Goal: Transaction & Acquisition: Purchase product/service

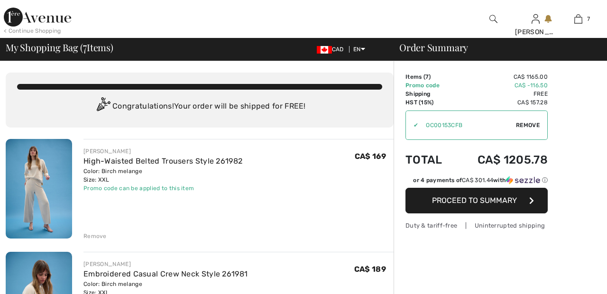
checkbox input "true"
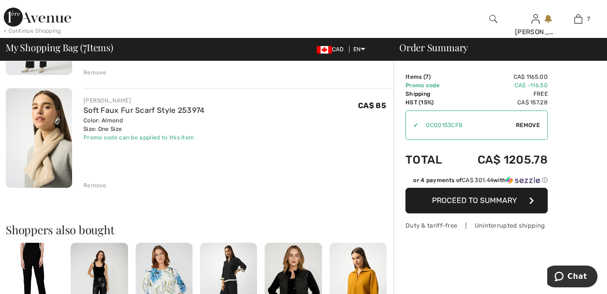
scroll to position [729, 0]
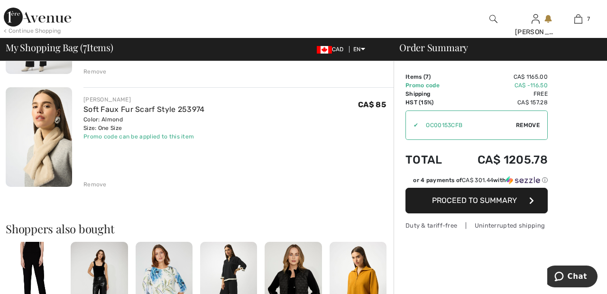
click at [94, 185] on div "Remove" at bounding box center [94, 184] width 23 height 9
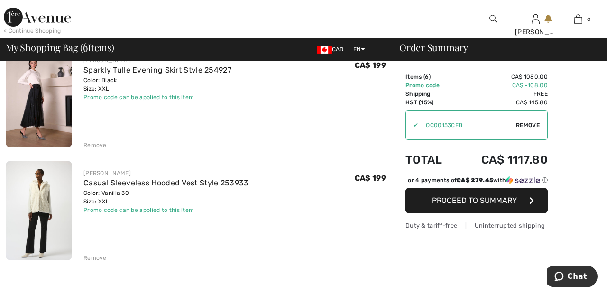
scroll to position [541, 0]
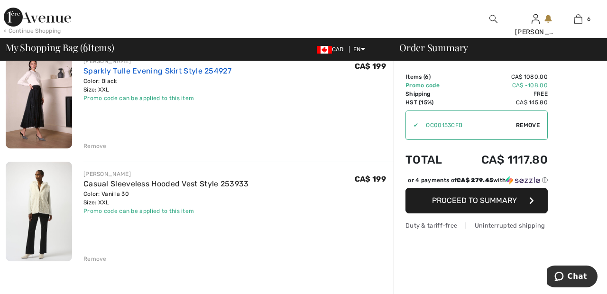
click at [202, 72] on link "Sparkly Tulle Evening Skirt Style 254927" at bounding box center [157, 70] width 148 height 9
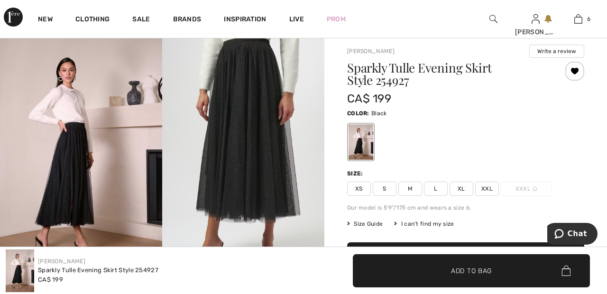
scroll to position [58, 0]
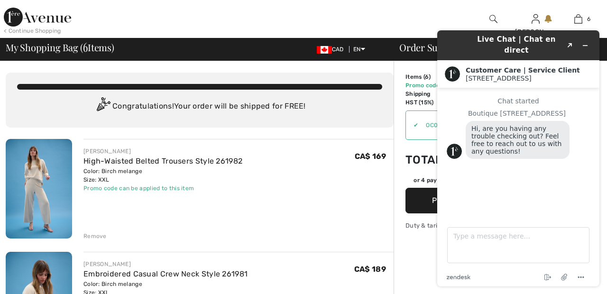
click at [435, 28] on div "Live Chat | Chat en direct Created with Sketch. Customer Care | Service Client …" at bounding box center [518, 158] width 177 height 271
click at [450, 23] on div "Live Chat | Chat en direct Created with Sketch. Customer Care | Service Client …" at bounding box center [518, 158] width 177 height 271
click at [586, 46] on icon "Minimize widget" at bounding box center [586, 46] width 4 height 0
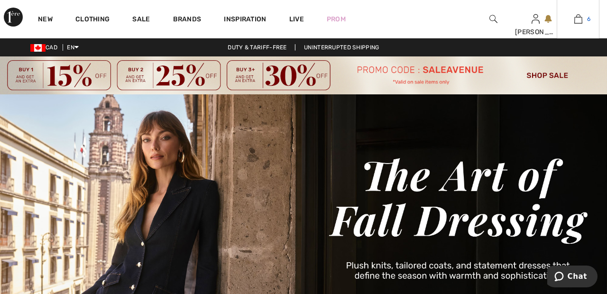
click at [575, 23] on img at bounding box center [578, 18] width 8 height 11
click at [193, 19] on link "Brands" at bounding box center [187, 20] width 28 height 10
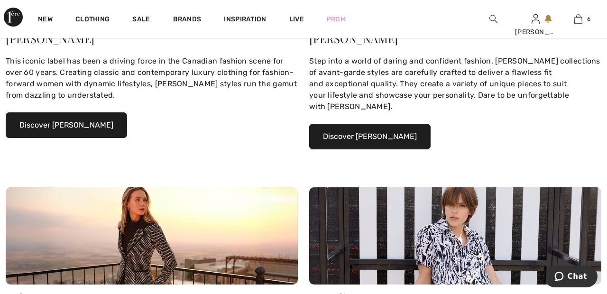
scroll to position [287, 0]
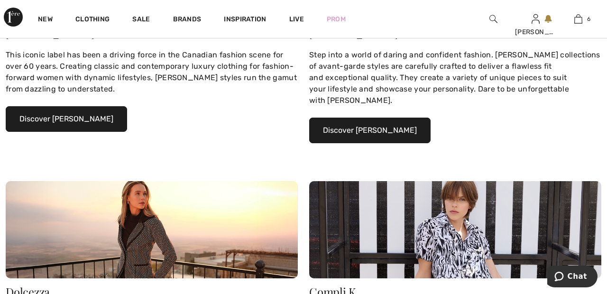
click at [98, 118] on button "Discover Joseph Ribkoff" at bounding box center [66, 119] width 121 height 26
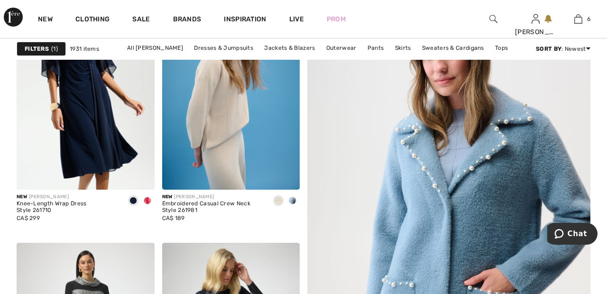
scroll to position [362, 0]
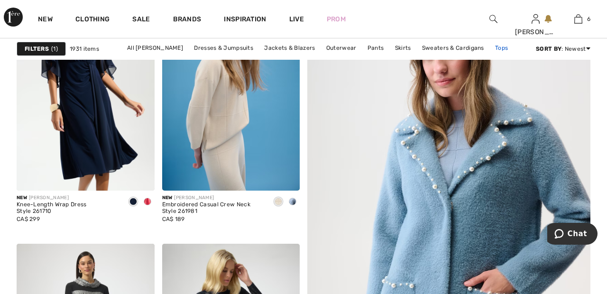
click at [499, 45] on link "Tops" at bounding box center [502, 48] width 22 height 12
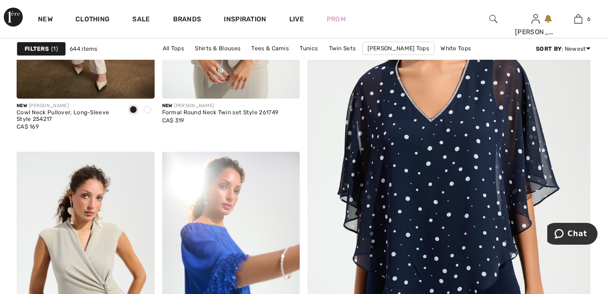
scroll to position [292, 0]
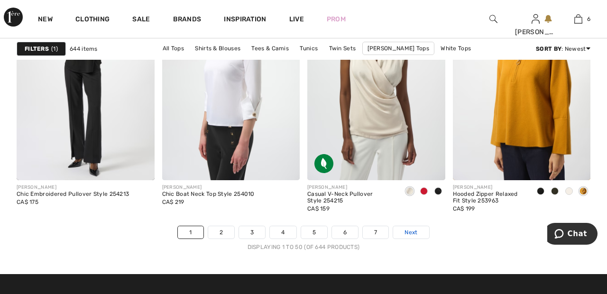
click at [420, 229] on link "Next" at bounding box center [411, 232] width 36 height 12
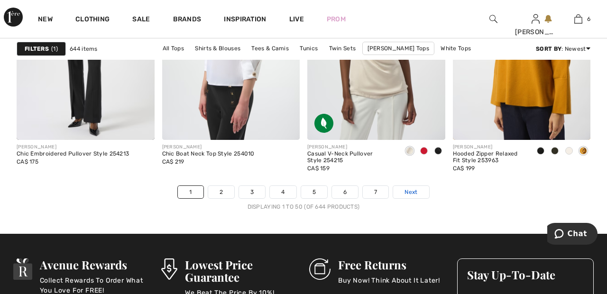
scroll to position [3965, 0]
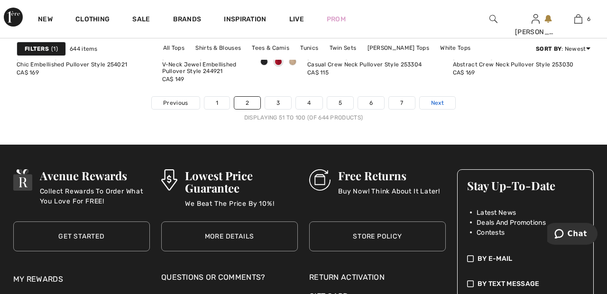
click at [442, 104] on span "Next" at bounding box center [437, 103] width 13 height 9
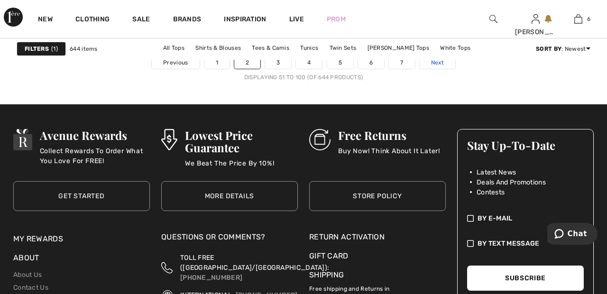
scroll to position [4073, 0]
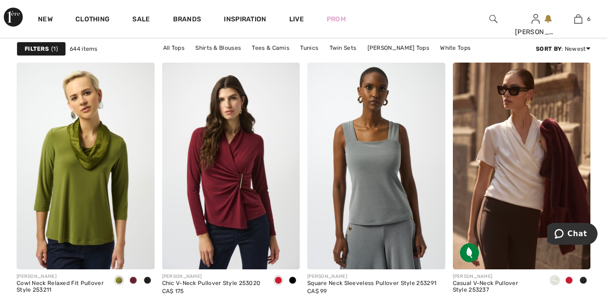
scroll to position [1276, 0]
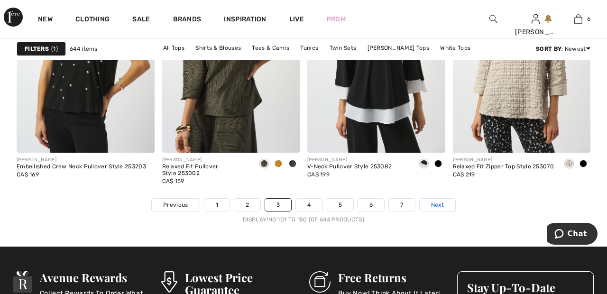
click at [446, 205] on link "Next" at bounding box center [438, 205] width 36 height 12
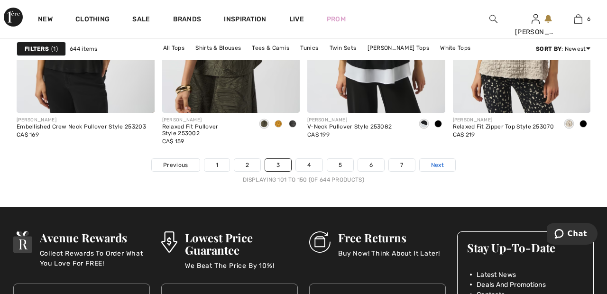
scroll to position [3992, 0]
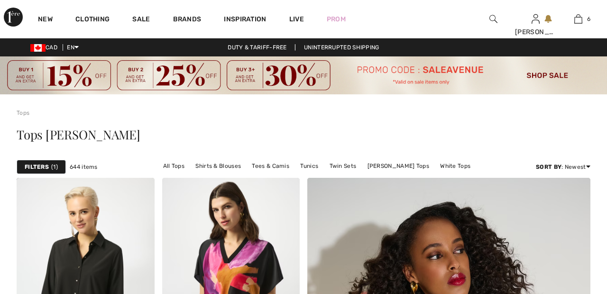
checkbox input "true"
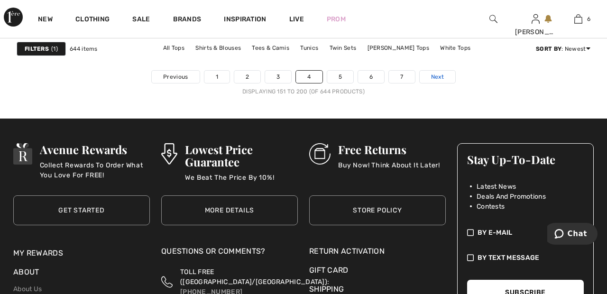
click at [446, 79] on link "Next" at bounding box center [438, 77] width 36 height 12
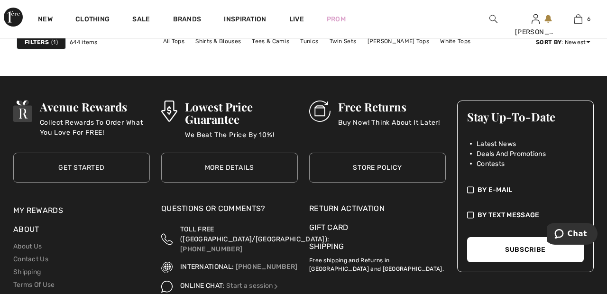
scroll to position [4099, 0]
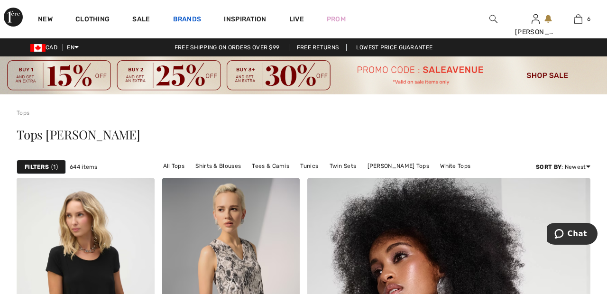
click at [194, 19] on link "Brands" at bounding box center [187, 20] width 28 height 10
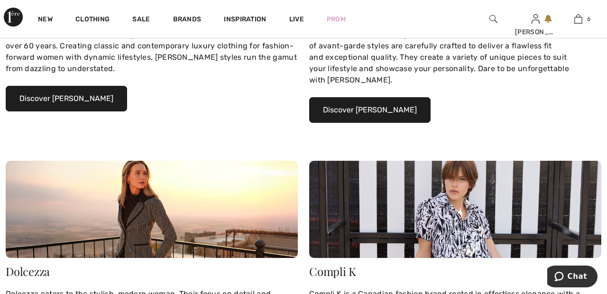
scroll to position [313, 0]
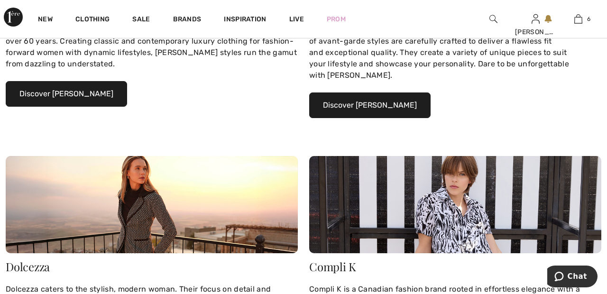
click at [97, 94] on button "Discover Joseph Ribkoff" at bounding box center [66, 94] width 121 height 26
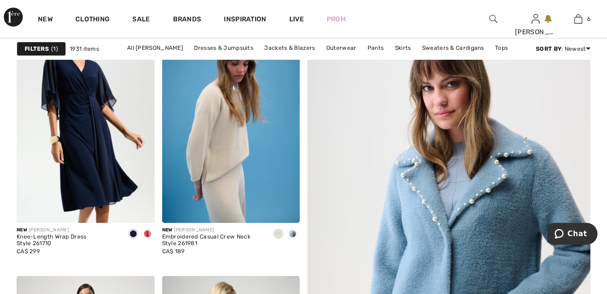
scroll to position [331, 0]
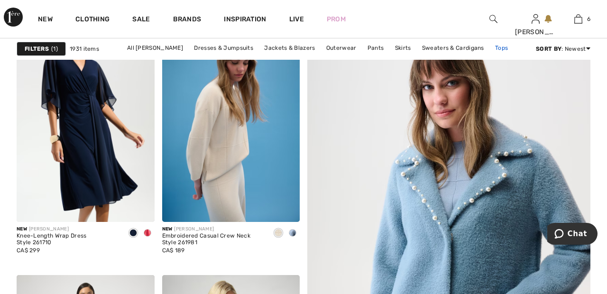
click at [501, 43] on link "Tops" at bounding box center [502, 48] width 22 height 12
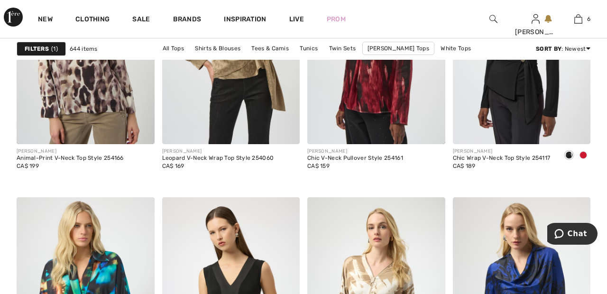
scroll to position [2797, 0]
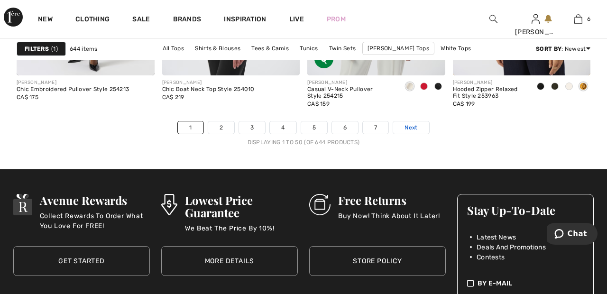
click at [421, 124] on link "Next" at bounding box center [411, 127] width 36 height 12
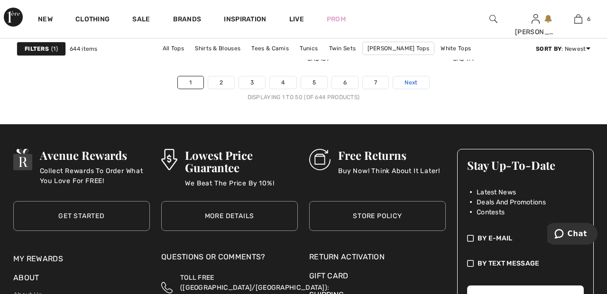
scroll to position [4069, 0]
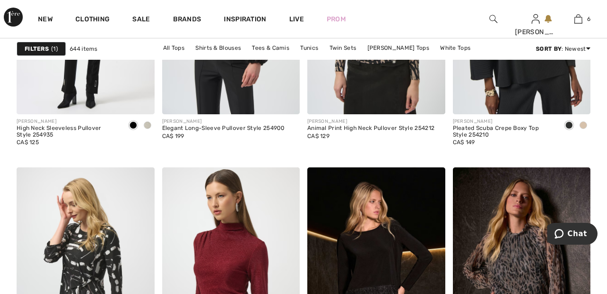
click at [515, 87] on img at bounding box center [522, 10] width 138 height 207
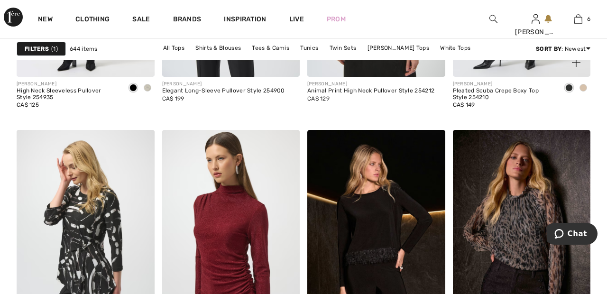
scroll to position [2872, 0]
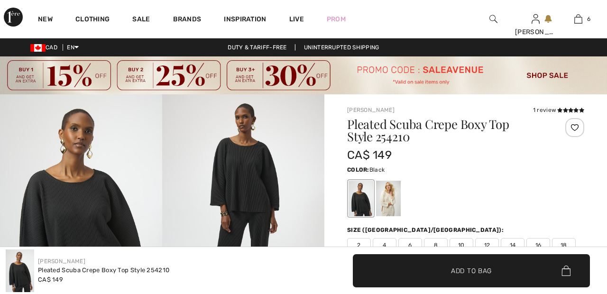
checkbox input "true"
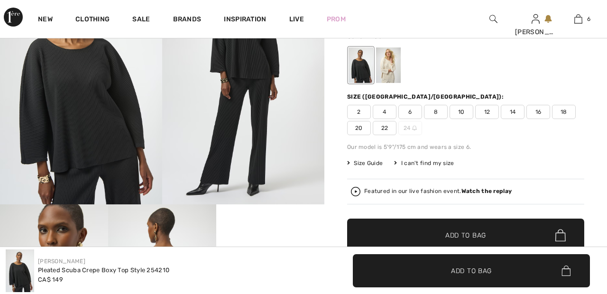
scroll to position [135, 0]
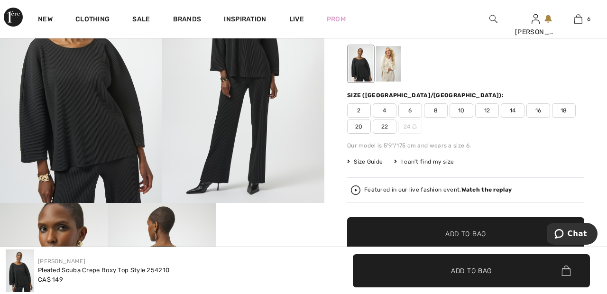
click at [394, 67] on div at bounding box center [388, 64] width 25 height 36
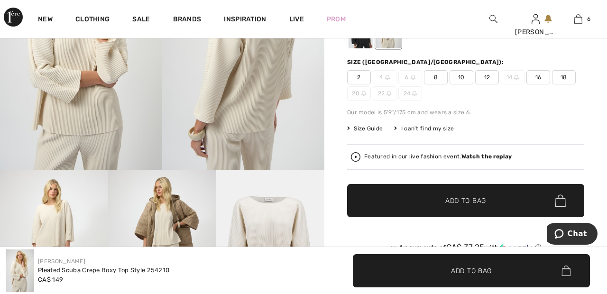
scroll to position [167, 0]
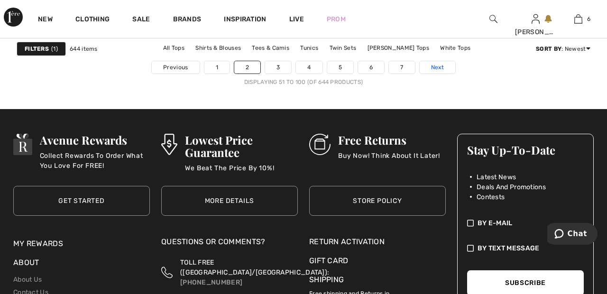
click at [447, 67] on link "Next" at bounding box center [438, 67] width 36 height 12
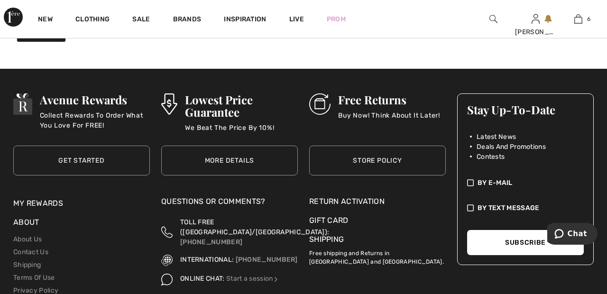
scroll to position [4130, 0]
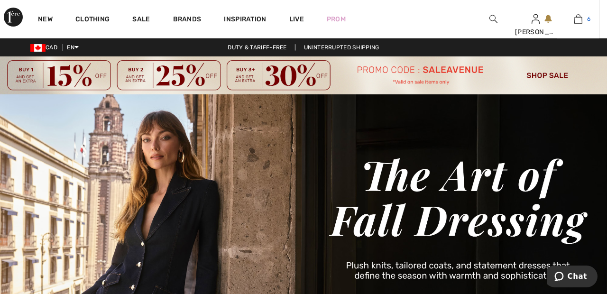
click at [589, 19] on span "6" at bounding box center [588, 19] width 3 height 9
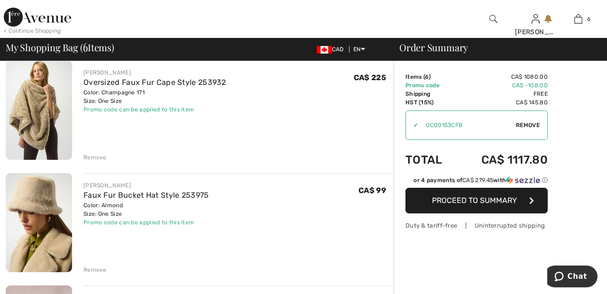
scroll to position [304, 0]
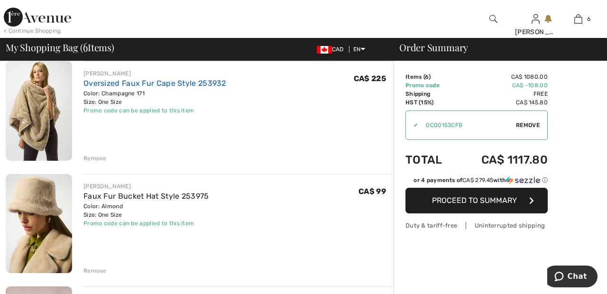
click at [185, 83] on link "Oversized Faux Fur Cape Style 253932" at bounding box center [154, 83] width 143 height 9
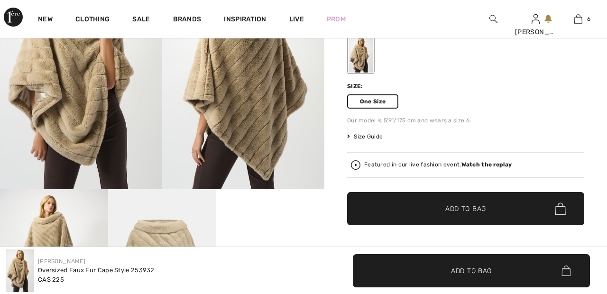
click at [491, 162] on strong "Watch the replay" at bounding box center [487, 164] width 51 height 7
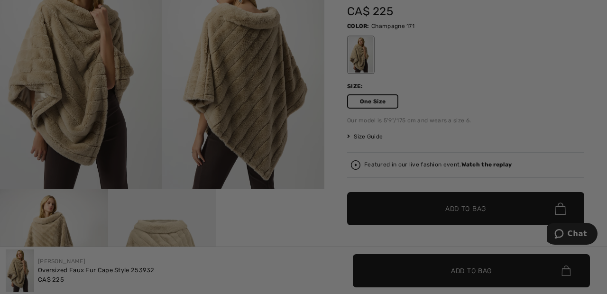
checkbox input "true"
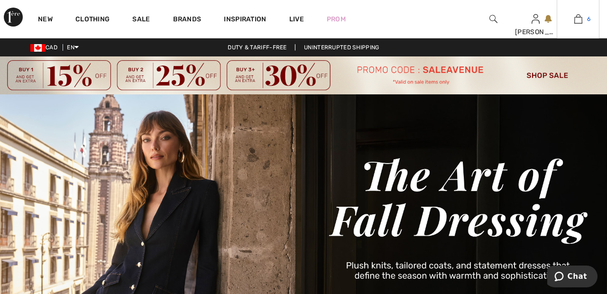
click at [583, 22] on link "6" at bounding box center [578, 18] width 42 height 11
